Goal: Task Accomplishment & Management: Manage account settings

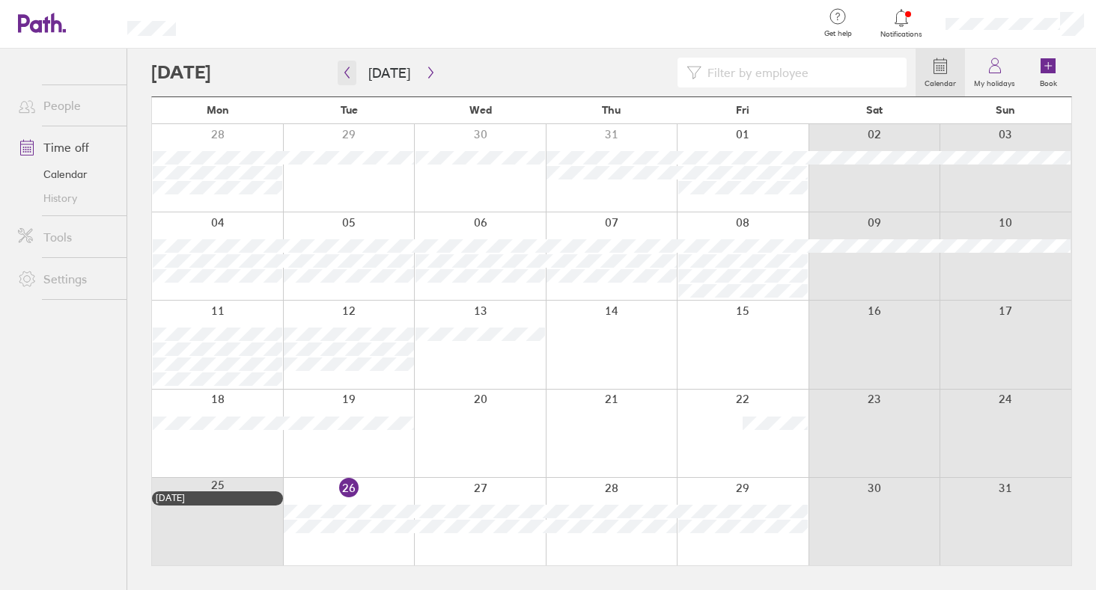
click at [348, 71] on icon "button" at bounding box center [346, 73] width 11 height 12
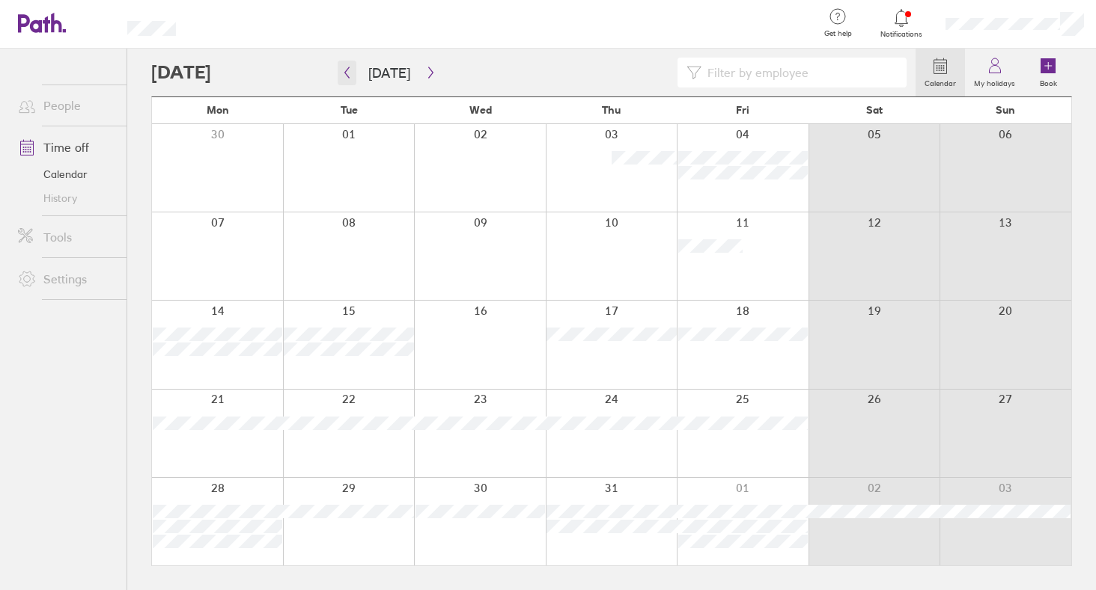
click at [348, 70] on icon "button" at bounding box center [346, 73] width 11 height 12
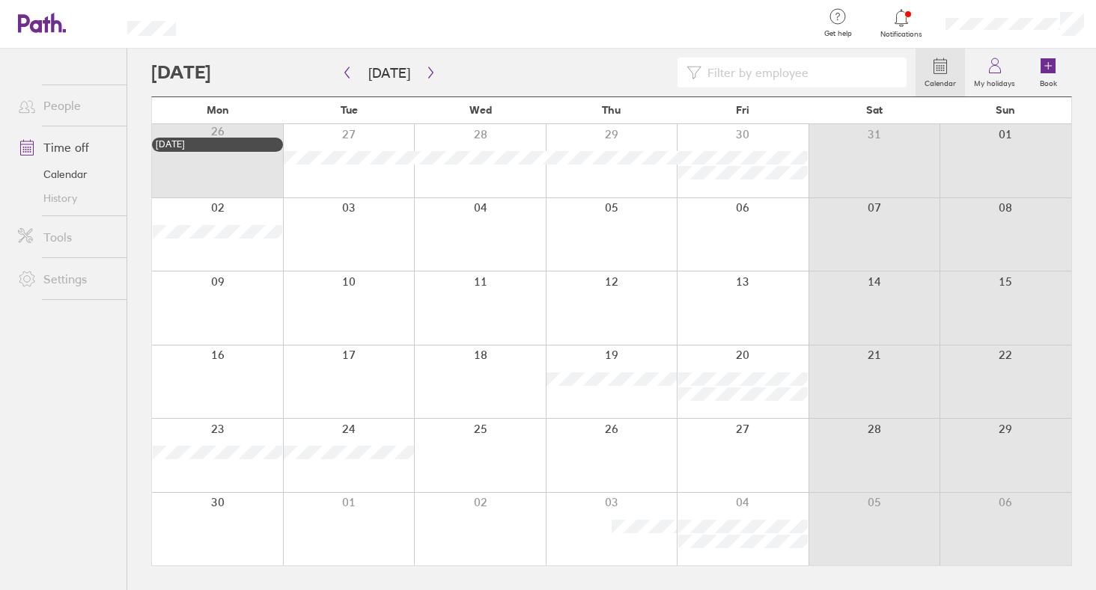
click at [348, 70] on icon "button" at bounding box center [346, 73] width 11 height 12
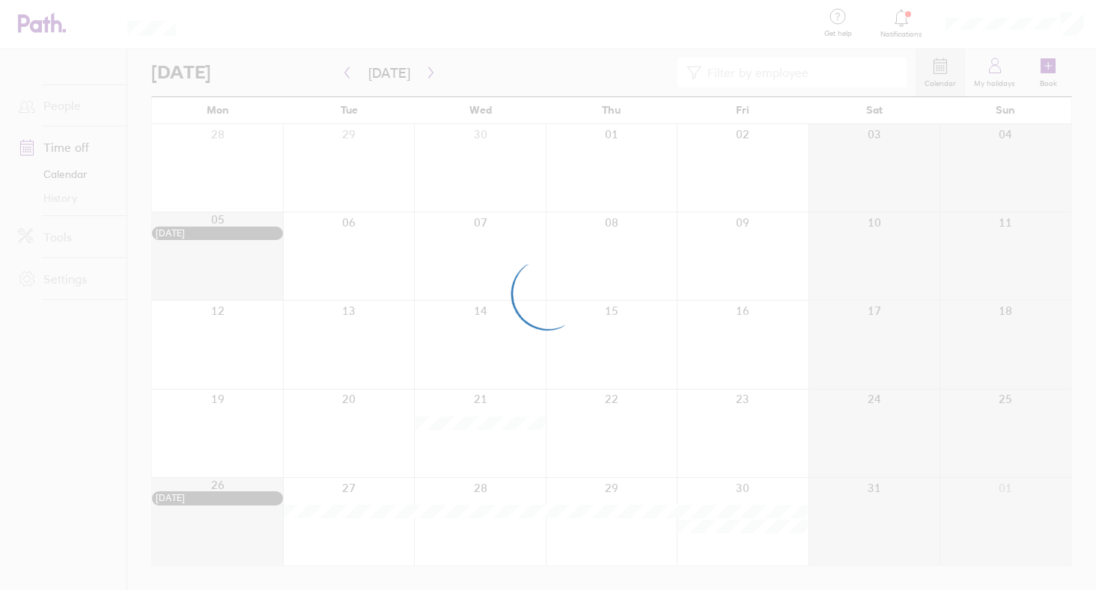
click at [348, 70] on div at bounding box center [548, 295] width 1096 height 590
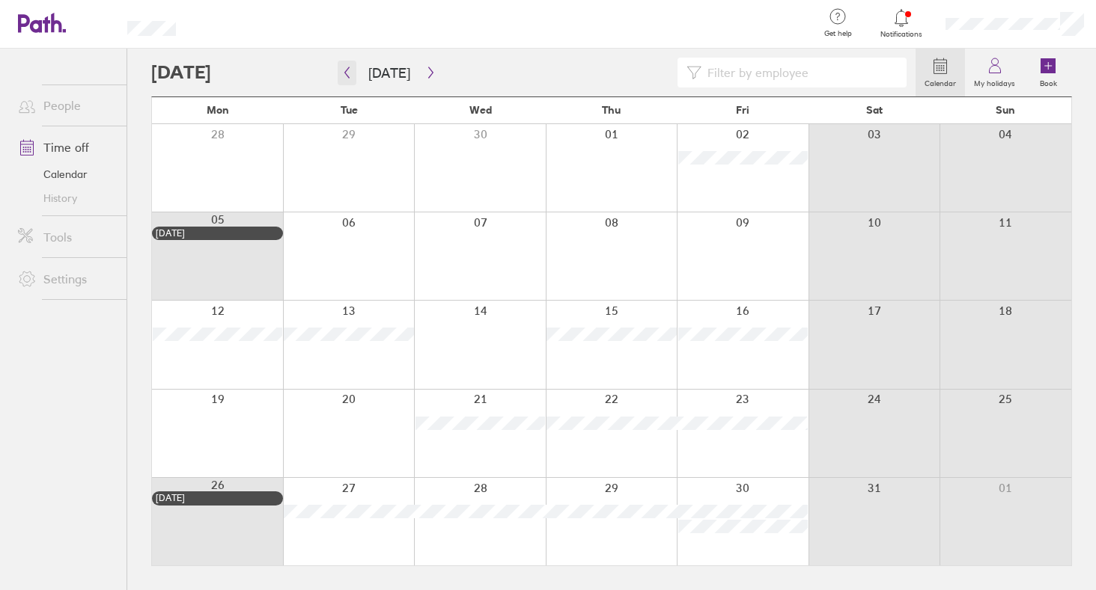
click at [346, 71] on icon "button" at bounding box center [347, 72] width 4 height 11
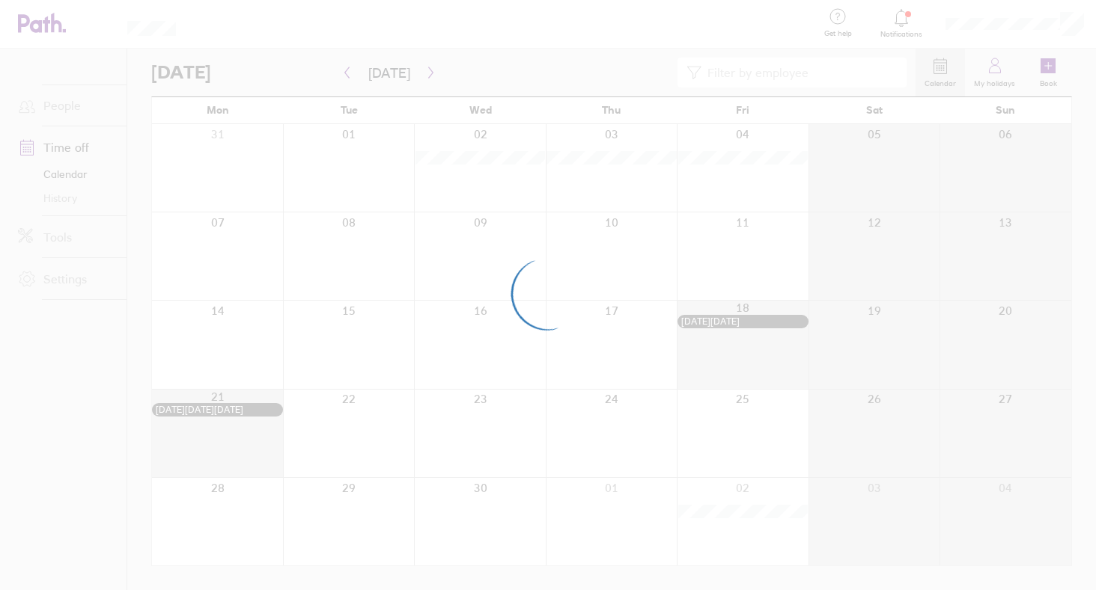
click at [347, 71] on div at bounding box center [548, 295] width 1096 height 590
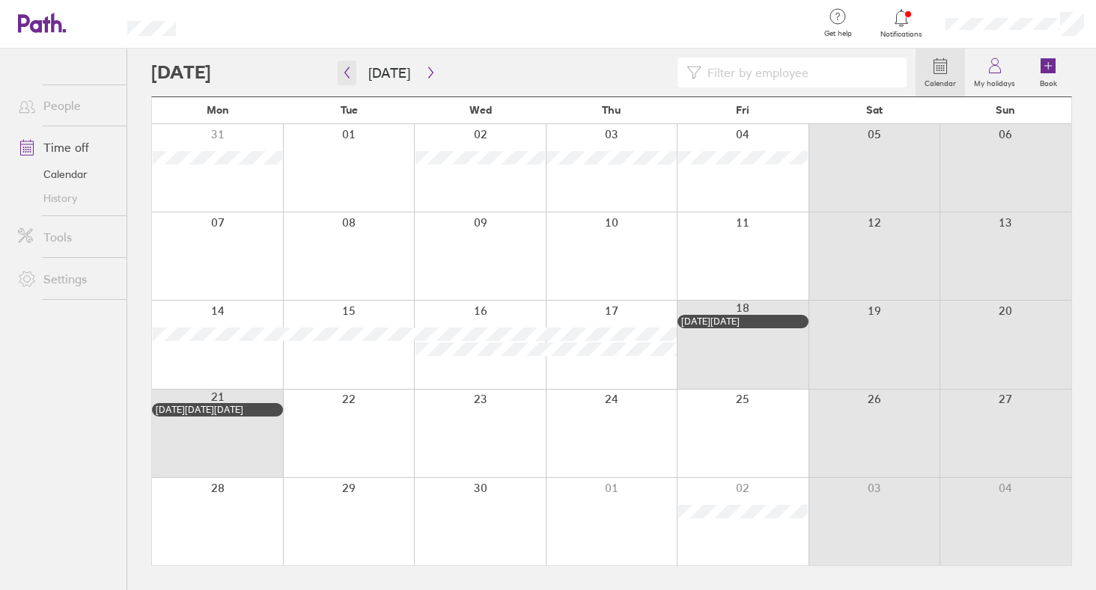
click at [349, 82] on button "button" at bounding box center [346, 73] width 19 height 25
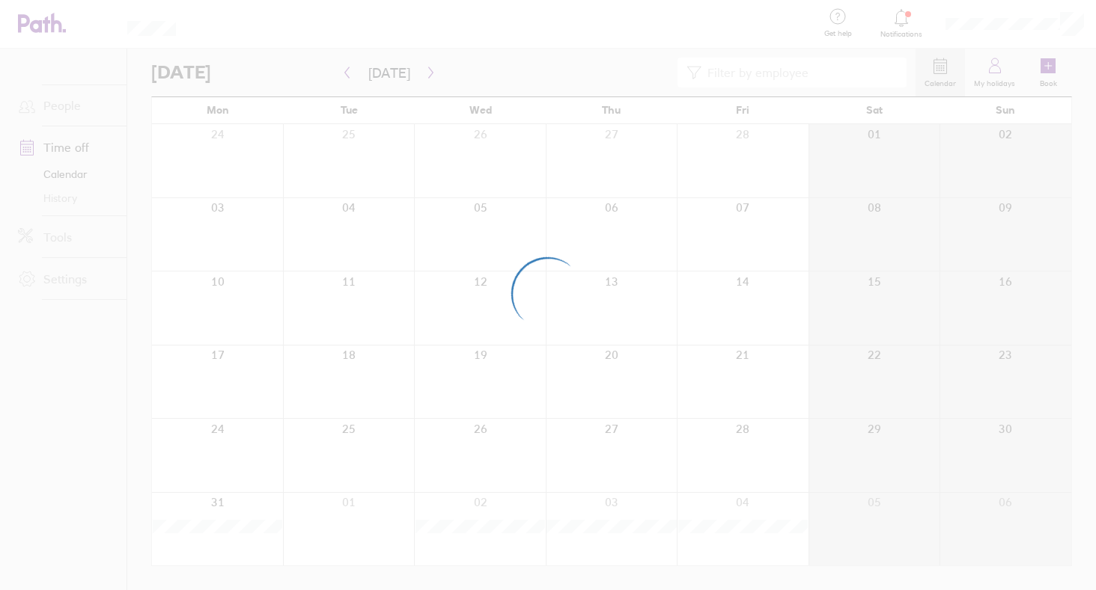
click at [349, 80] on div at bounding box center [548, 295] width 1096 height 590
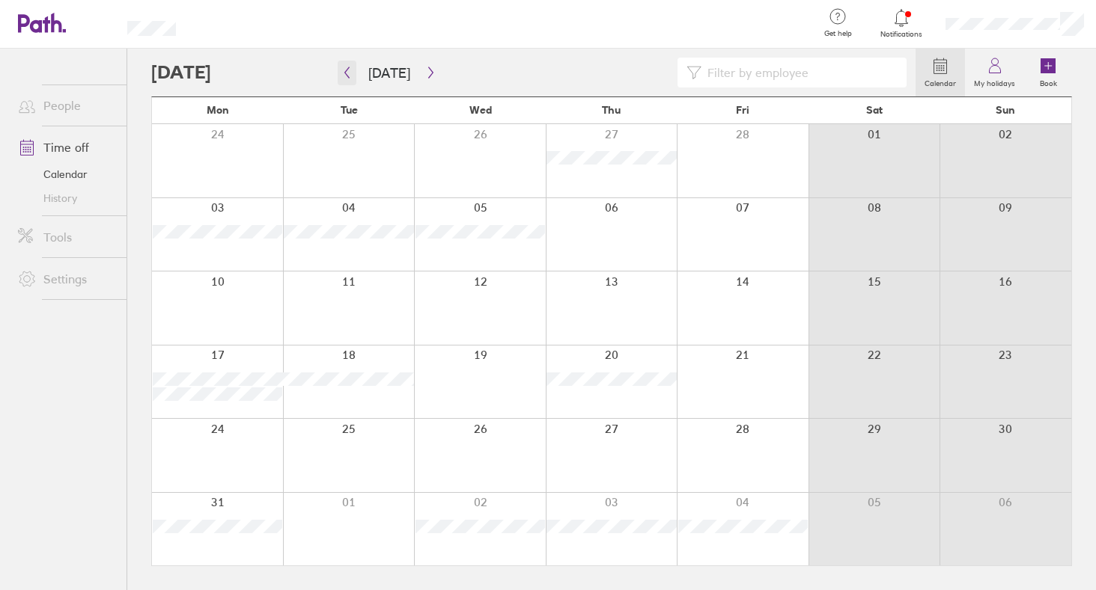
click at [346, 74] on icon "button" at bounding box center [347, 72] width 4 height 11
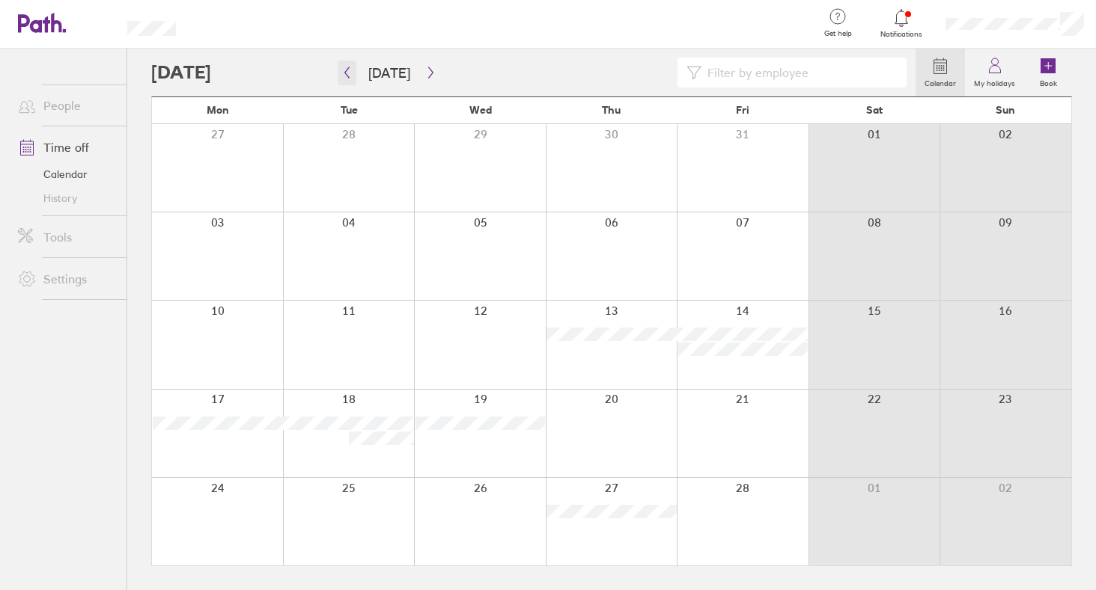
click at [346, 74] on icon "button" at bounding box center [347, 72] width 4 height 11
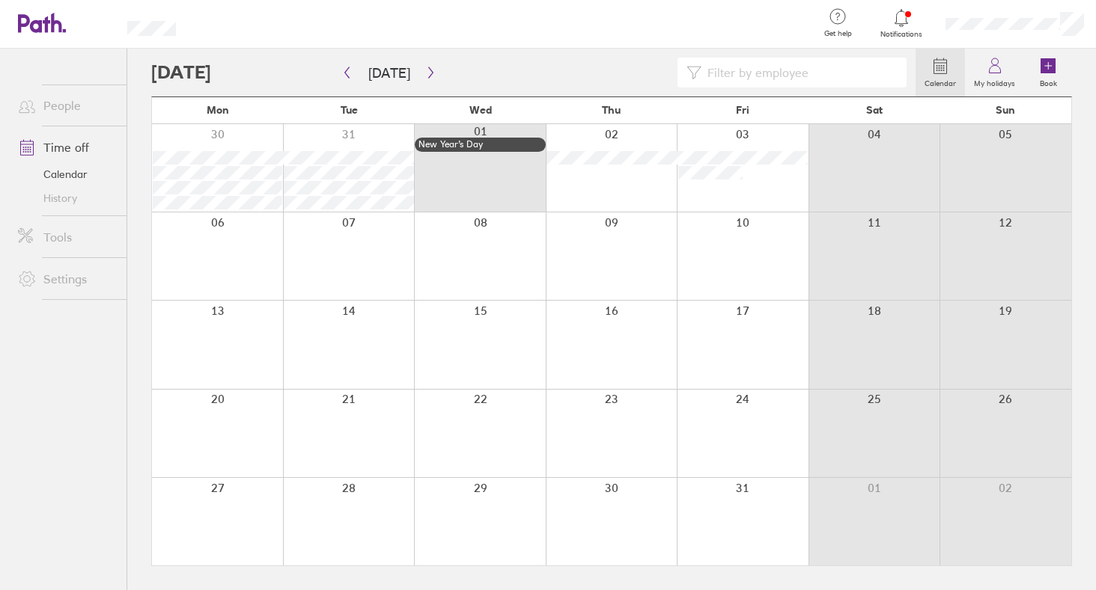
click at [426, 71] on icon "button" at bounding box center [430, 73] width 11 height 12
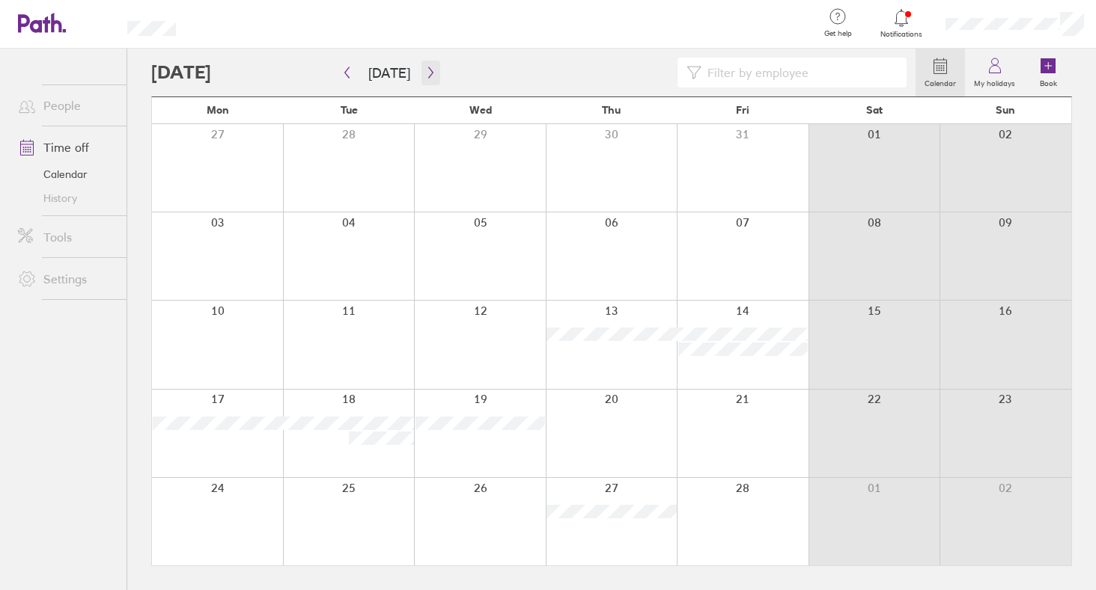
click at [427, 64] on button "button" at bounding box center [430, 73] width 19 height 25
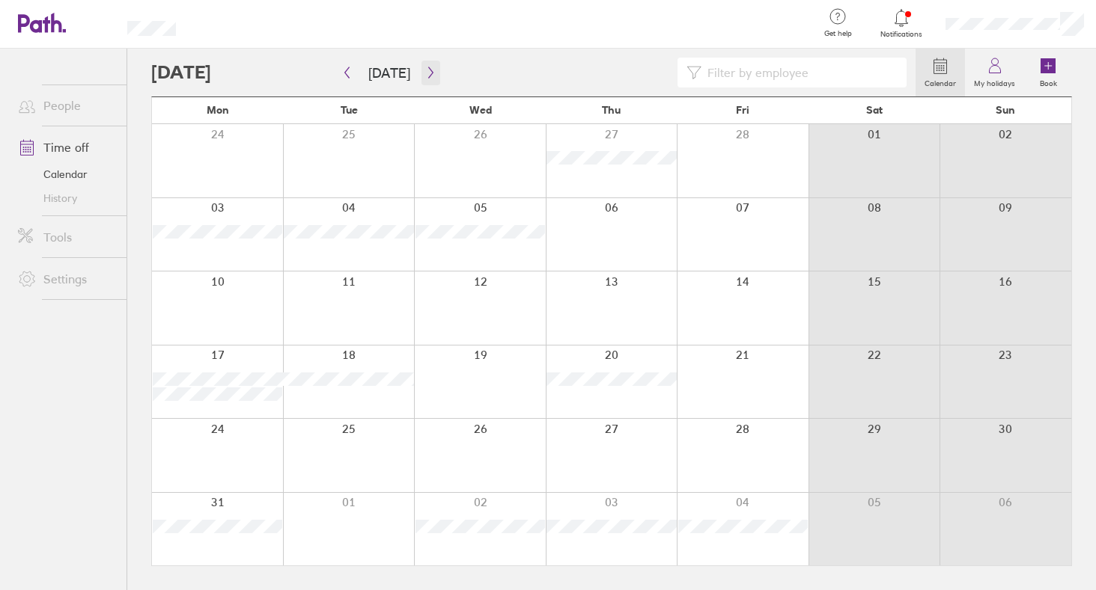
click at [432, 66] on button "button" at bounding box center [430, 73] width 19 height 25
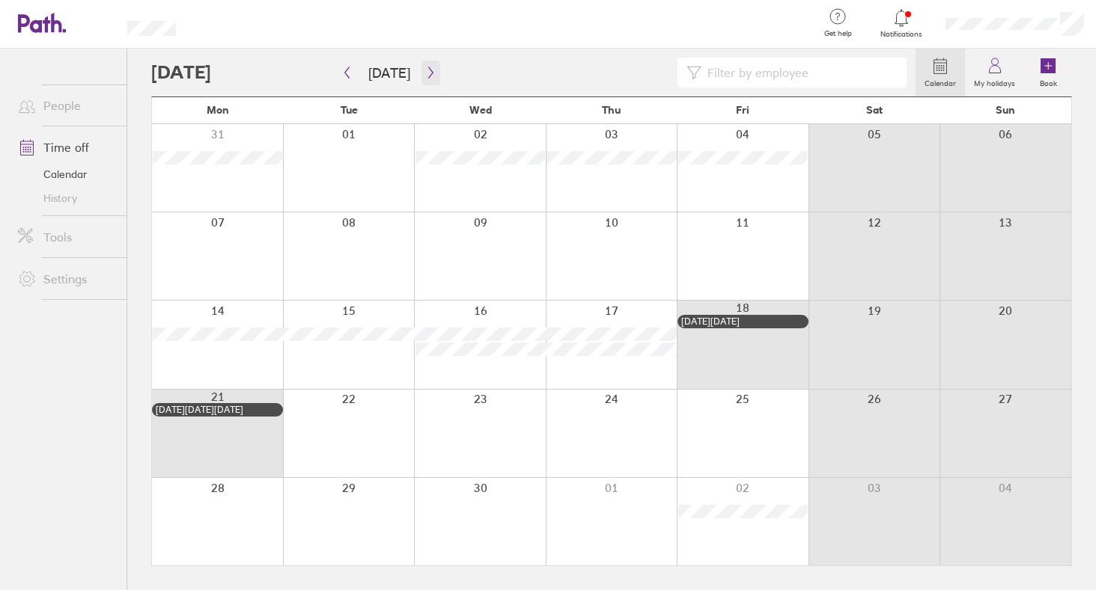
click at [432, 66] on button "button" at bounding box center [430, 73] width 19 height 25
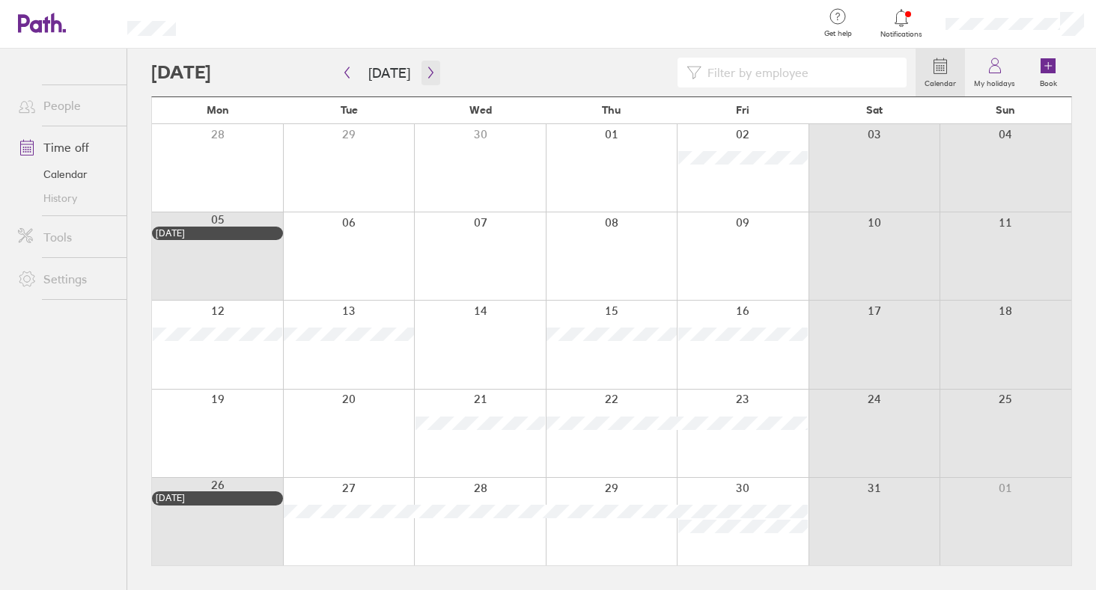
click at [432, 68] on button "button" at bounding box center [430, 73] width 19 height 25
